Goal: Complete application form

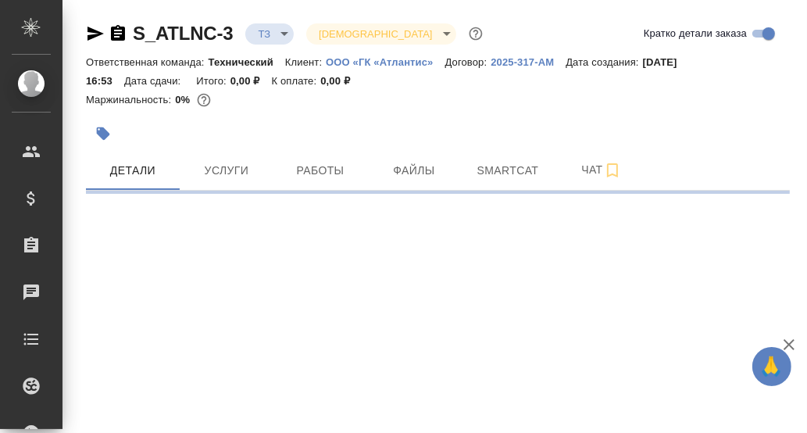
select select "RU"
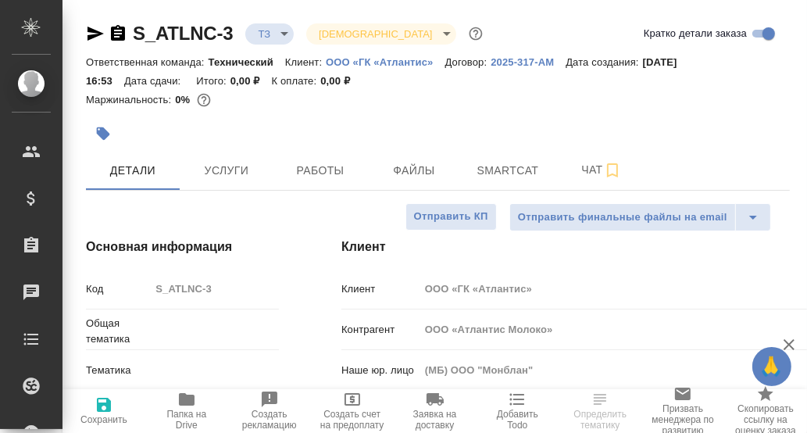
type textarea "x"
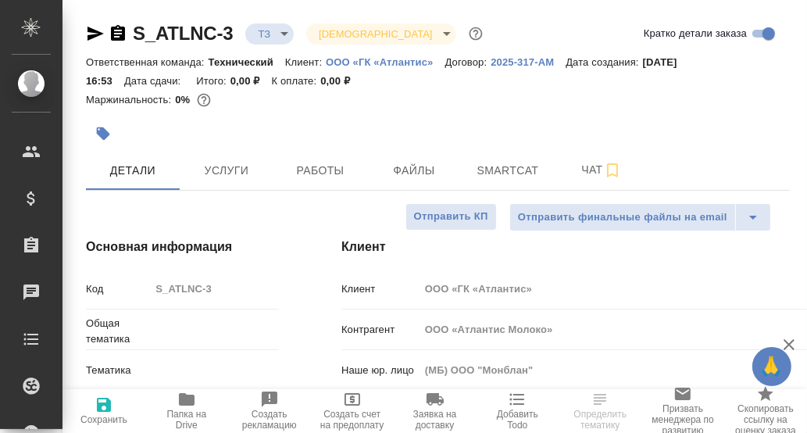
type textarea "x"
type input "[PERSON_NAME]"
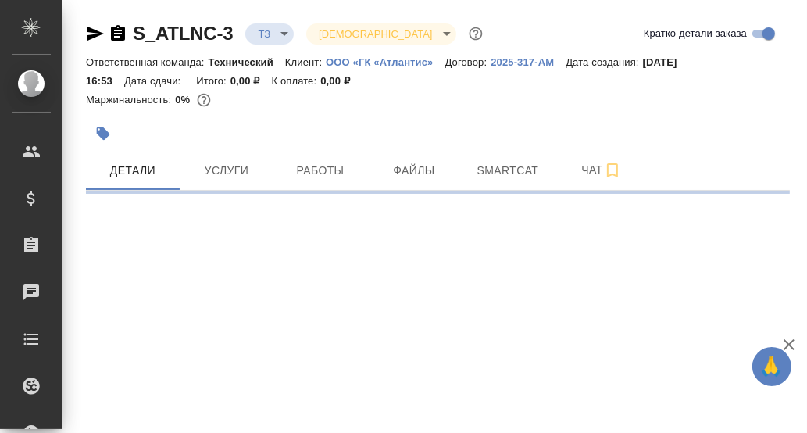
select select "RU"
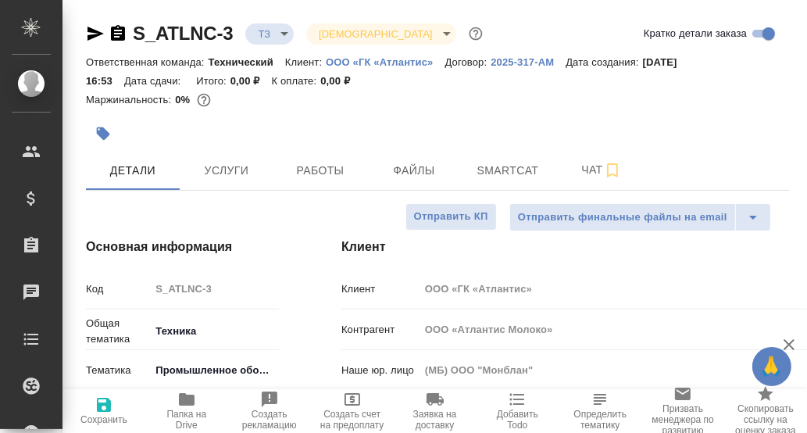
type textarea "x"
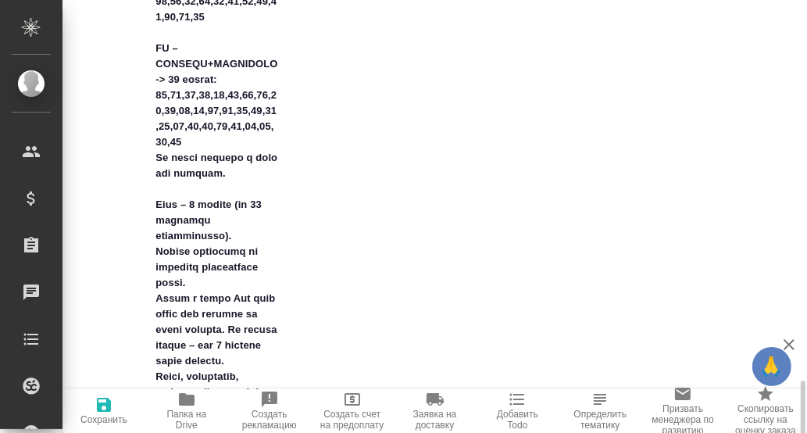
scroll to position [2653, 0]
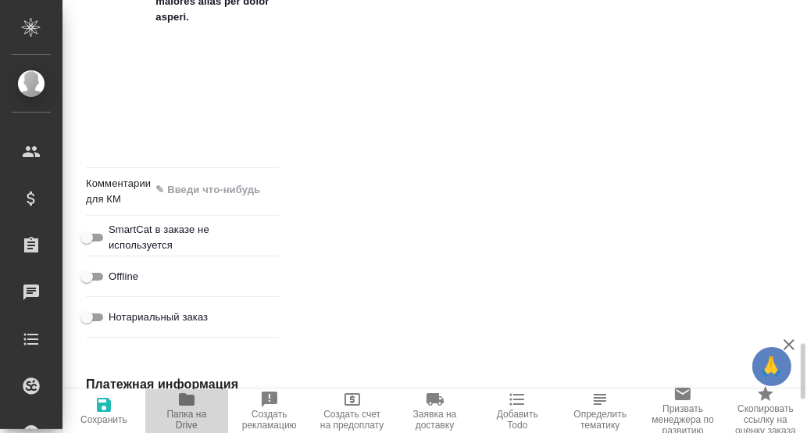
click at [185, 401] on icon "button" at bounding box center [187, 399] width 16 height 13
type textarea "x"
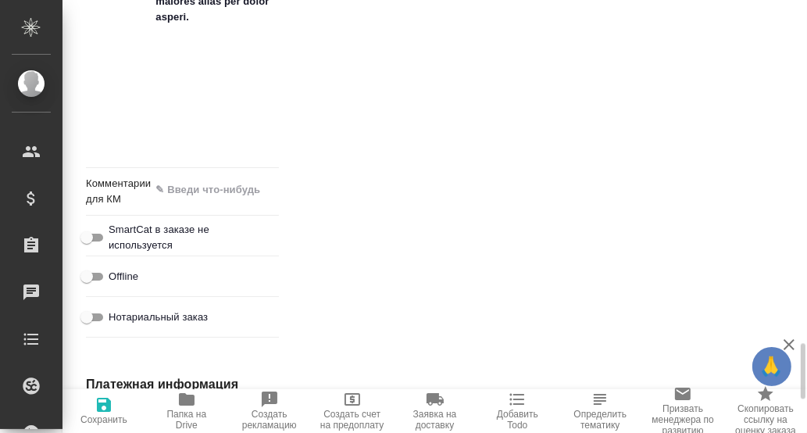
type textarea "x"
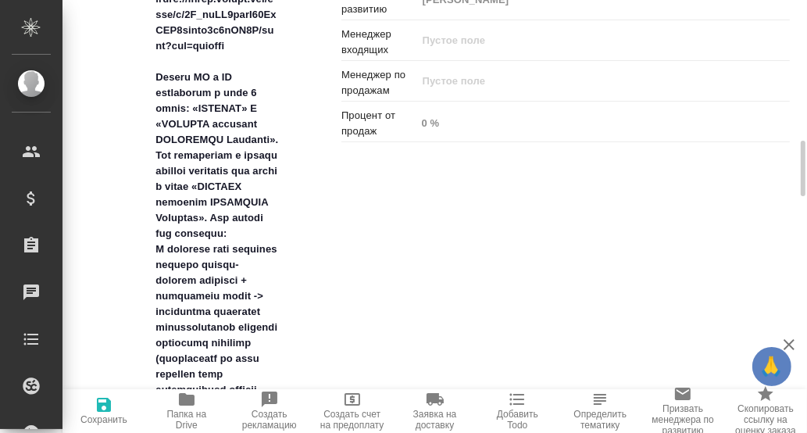
scroll to position [624, 0]
